Goal: Information Seeking & Learning: Learn about a topic

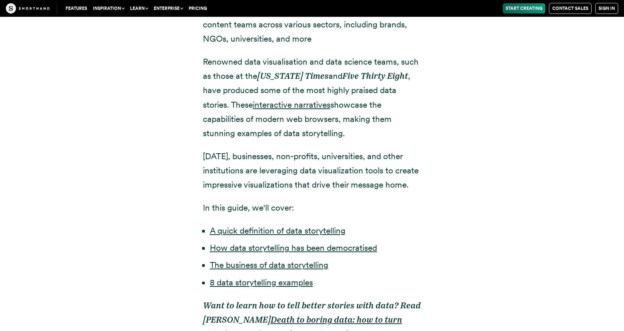
scroll to position [460, 0]
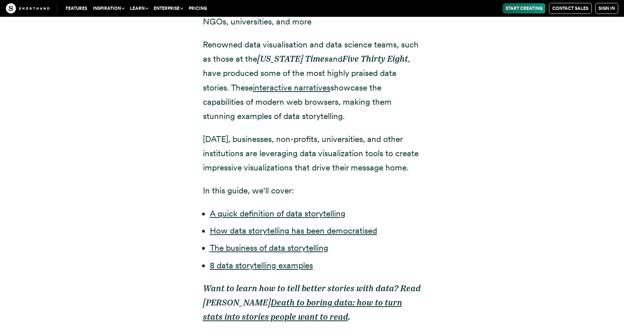
click at [535, 166] on div "Over the last five years, we’ve seen an explosion in excellent data storytellin…" at bounding box center [313, 109] width 496 height 476
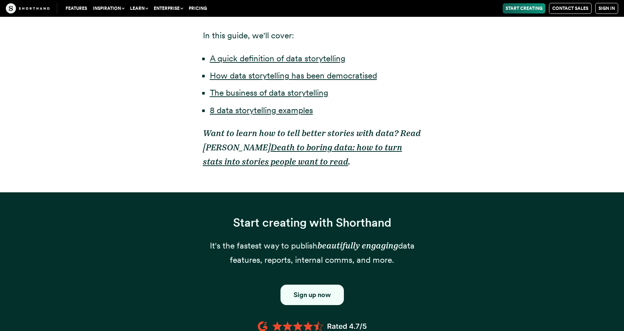
scroll to position [618, 0]
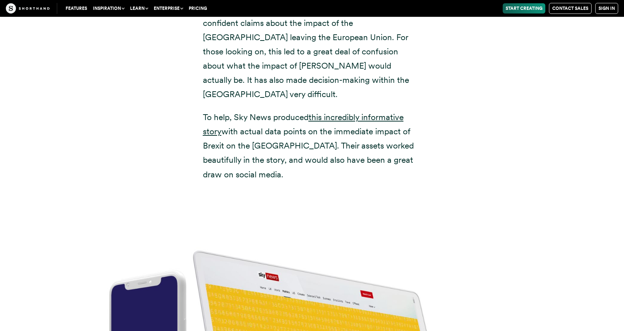
scroll to position [2821, 0]
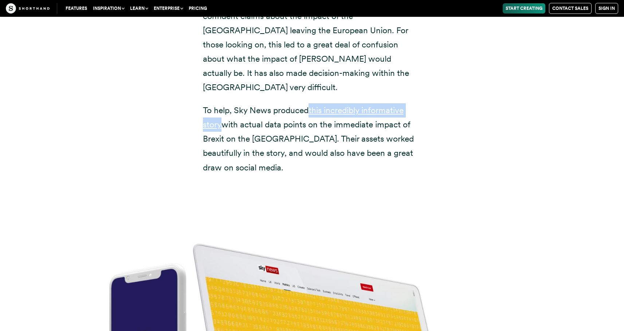
click at [514, 70] on div "During the Brexit debate, all sides made very specific and confident claims abo…" at bounding box center [313, 84] width 496 height 197
click at [554, 136] on div "During the Brexit debate, all sides made very specific and confident claims abo…" at bounding box center [313, 84] width 496 height 197
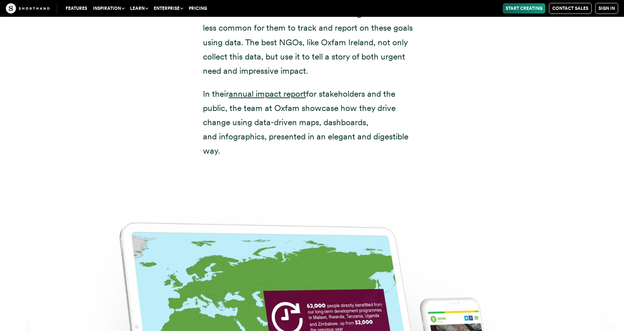
scroll to position [3795, 0]
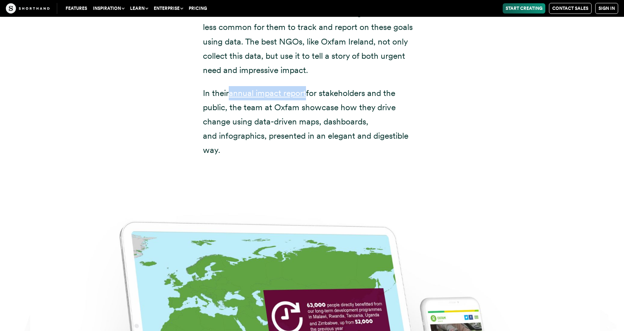
click at [526, 166] on img at bounding box center [312, 331] width 624 height 331
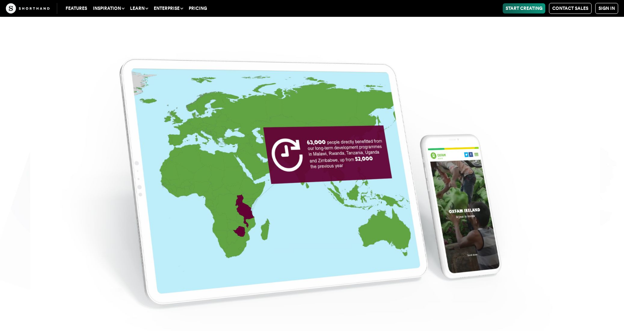
click at [575, 160] on img at bounding box center [312, 168] width 624 height 331
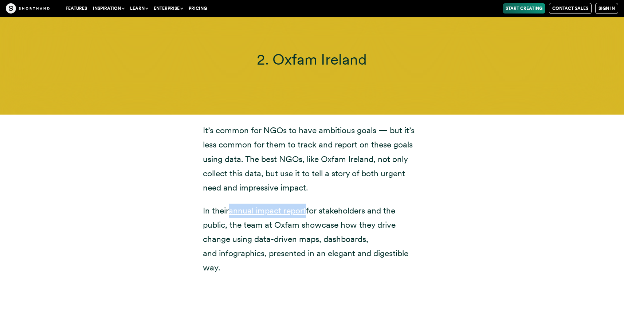
scroll to position [3649, 0]
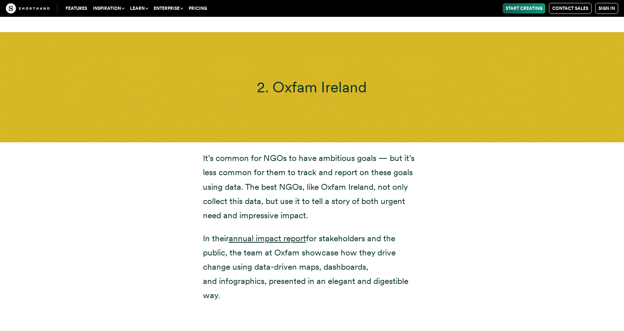
click at [411, 237] on p "In their annual impact report for stakeholders and the public, the team at Oxfa…" at bounding box center [312, 266] width 219 height 71
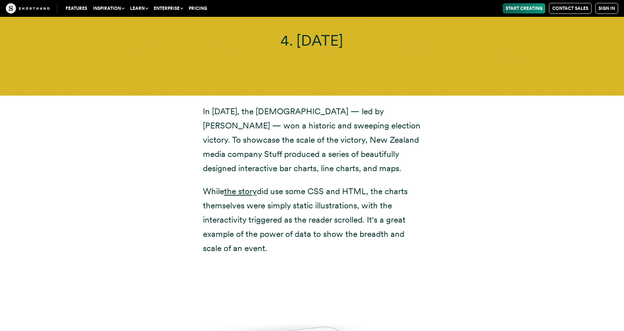
scroll to position [5640, 0]
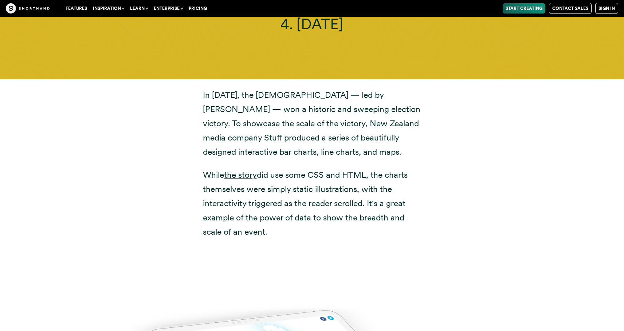
click at [429, 153] on div "In [DATE], the [DEMOGRAPHIC_DATA] — led by [PERSON_NAME] — won a historic and s…" at bounding box center [312, 163] width 248 height 151
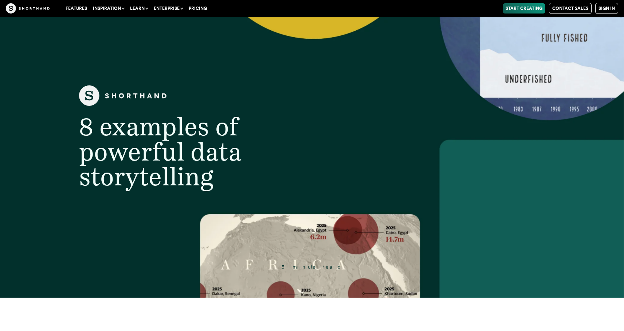
scroll to position [0, 0]
